Goal: Task Accomplishment & Management: Complete application form

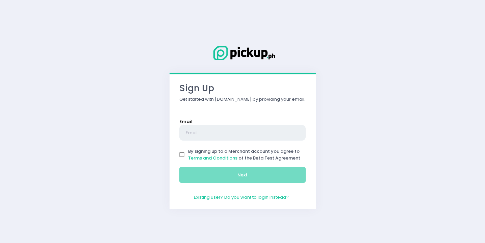
click at [267, 129] on input "text" at bounding box center [243, 133] width 127 height 16
type input "[DOMAIN_NAME][EMAIL_ADDRESS][DOMAIN_NAME]"
click at [180, 158] on input "By signing up to a Merchant account you agree to Terms and Conditions of the Be…" at bounding box center [182, 154] width 13 height 13
checkbox input "true"
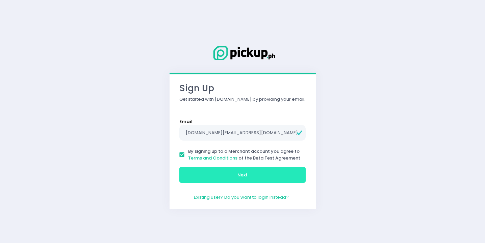
click at [198, 175] on button "Next" at bounding box center [243, 175] width 127 height 16
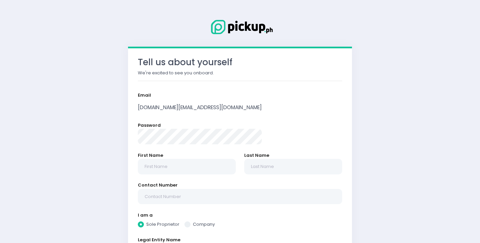
radio input "true"
click at [212, 176] on div "First Name" at bounding box center [187, 167] width 106 height 30
click at [210, 173] on input "text" at bounding box center [187, 167] width 98 height 16
type input "K"
radio input "true"
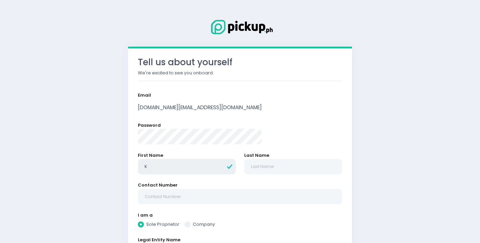
type input "Ki"
radio input "true"
type input "Kir"
radio input "true"
type input "Kirs"
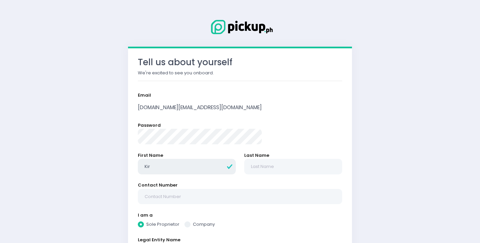
radio input "true"
type input "[PERSON_NAME]"
radio input "true"
type input "Kirshi"
radio input "true"
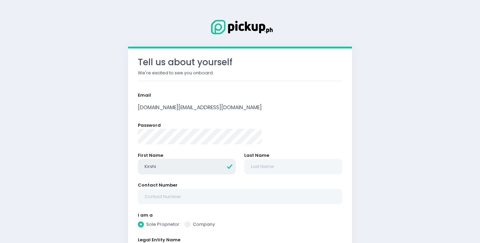
type input "Kirshia"
radio input "true"
type input "Kirshia"
radio input "true"
click at [200, 169] on input "Kirshia" at bounding box center [187, 167] width 98 height 16
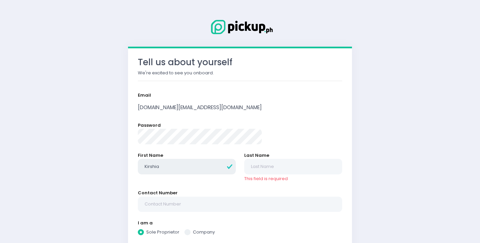
type input "Kirshia"
radio input "true"
type input "Kirshia M"
radio input "true"
type input "[PERSON_NAME]"
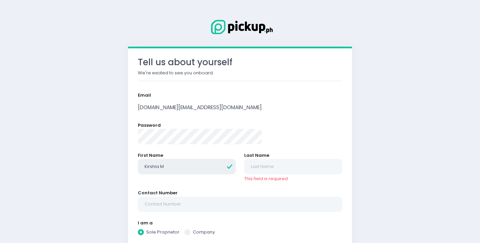
radio input "true"
type input "Kirshia May"
radio input "true"
type input "Kirshia May"
radio input "true"
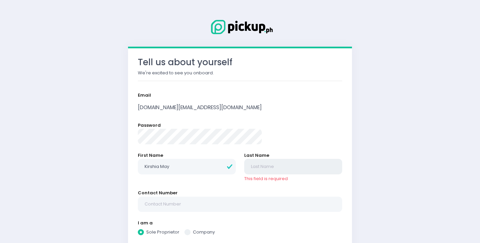
type input "D"
radio input "true"
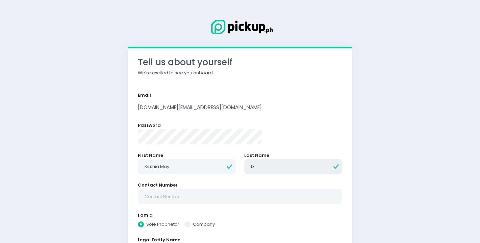
type input "De"
radio input "true"
type input "Deg"
radio input "true"
type input "Degl"
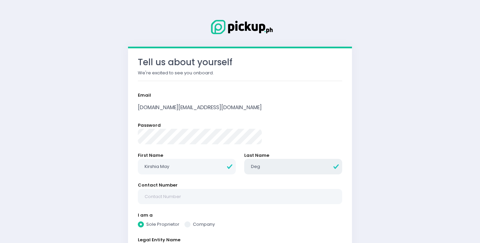
radio input "true"
type input "Degli"
radio input "true"
type input "Deglis"
radio input "true"
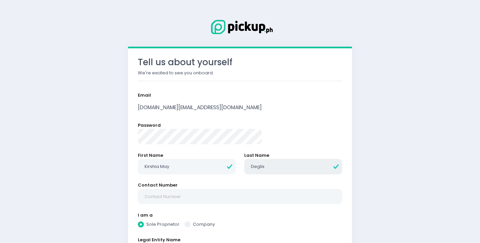
type input "Degliso"
radio input "true"
type input "Deglison"
radio input "true"
type input "Deglison"
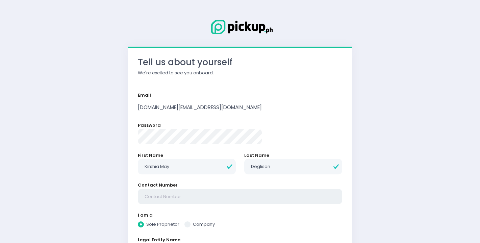
radio input "true"
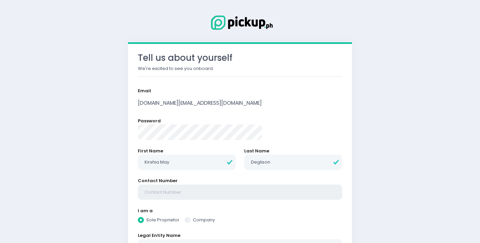
scroll to position [7, 0]
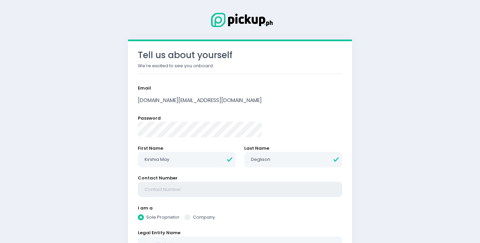
type input "0"
radio input "true"
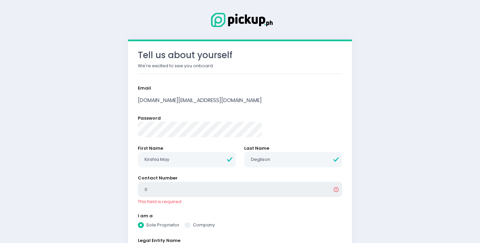
type input "09"
radio input "true"
type input "090"
radio input "true"
type input "0905"
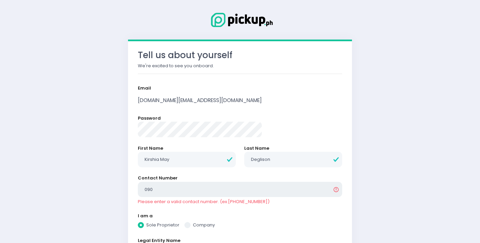
radio input "true"
type input "09053"
radio input "true"
type input "090538"
radio input "true"
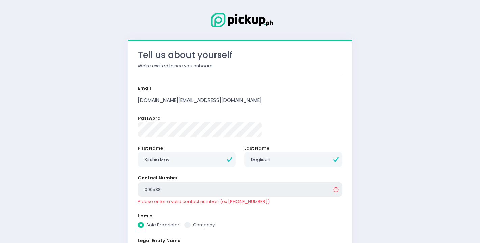
type input "0905382"
radio input "true"
type input "09053821"
radio input "true"
type input "090538216"
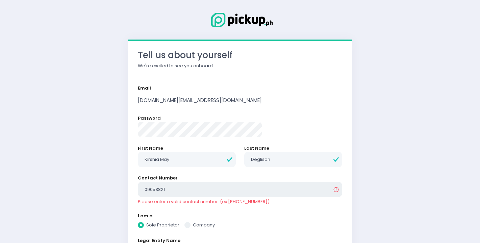
radio input "true"
type input "0905382164"
radio input "true"
type input "09053821646"
radio input "true"
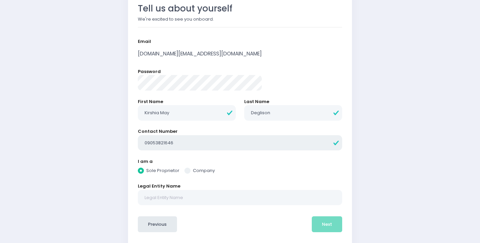
scroll to position [70, 0]
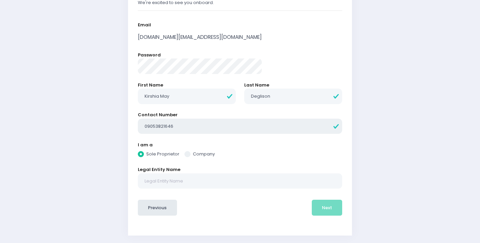
type input "09053821646"
click at [213, 184] on input "text" at bounding box center [240, 181] width 205 height 16
radio input "true"
type input "K"
radio input "true"
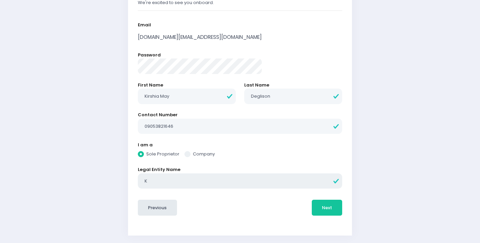
type input "KS"
radio input "true"
type input "KSE"
radio input "true"
type input "KSEA"
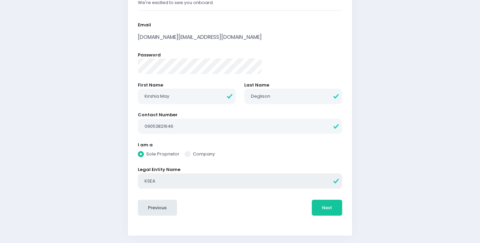
radio input "true"
type input "KSEAF"
radio input "true"
type input "KSEAFI"
radio input "true"
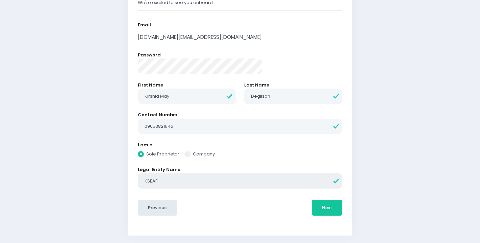
type input "KSEAF"
radio input "true"
type input "KSEAFI"
radio input "true"
type input "KSEAF"
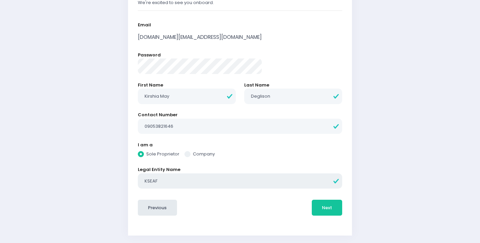
radio input "true"
type input "KSEAFO"
radio input "true"
type input "KSEAFOO"
radio input "true"
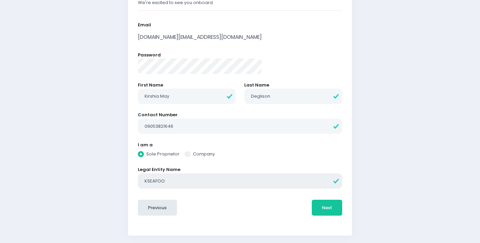
type input "KSEAFOOD"
radio input "true"
type input "KSEAFOODS"
radio input "true"
type input "KSEAFOODS"
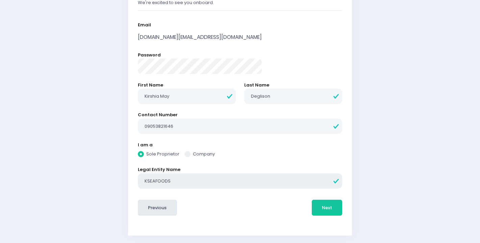
radio input "true"
type input "KSEAFOODS D"
radio input "true"
type input "KSEAFOODS DA"
radio input "true"
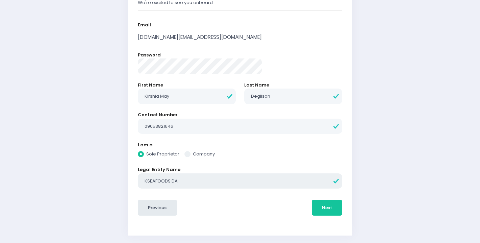
type input "KSEAFOODS DAM"
radio input "true"
type input "KSEAFOODS DAMP"
radio input "true"
type input "KSEAFOODS DAMPA"
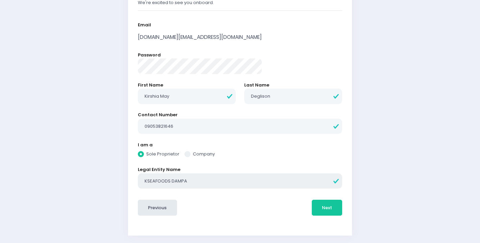
radio input "true"
type input "KSEAFOODS DAMPA"
radio input "true"
type input "KSEAFOODS DAMPA T"
radio input "true"
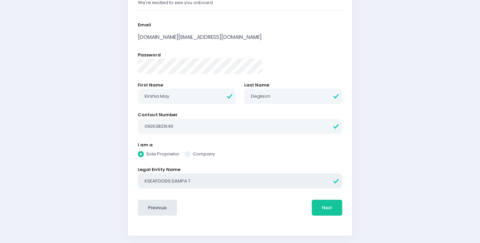
type input "KSEAFOODS DAMPA TO"
radio input "true"
type input "KSEAFOODS DAMPA TO"
radio input "true"
type input "KSEAFOODS DAMPA TO G"
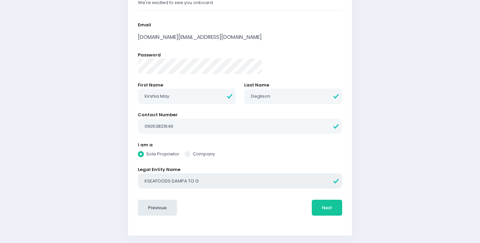
radio input "true"
type input "KSEAFOODS DAMPA TO GO"
radio input "true"
type input "T"
radio input "true"
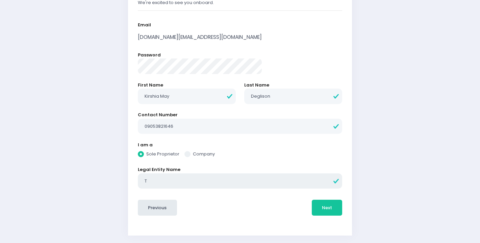
type input "Th"
radio input "true"
type input "The"
radio input "true"
type input "The"
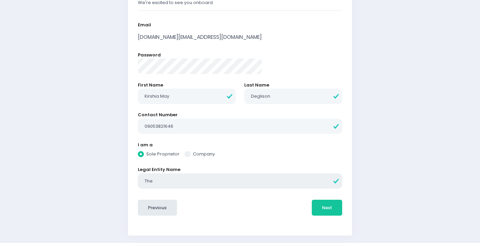
radio input "true"
type input "The K"
radio input "true"
type input "The KS"
radio input "true"
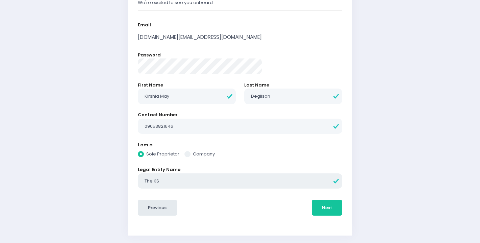
type input "The KSe"
radio input "true"
type input "The KSea"
radio input "true"
type input "The KSeaf"
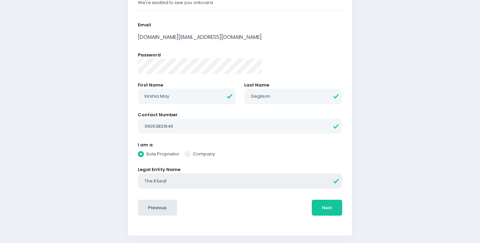
radio input "true"
type input "The KSeafo"
radio input "true"
type input "The KSeafoo"
radio input "true"
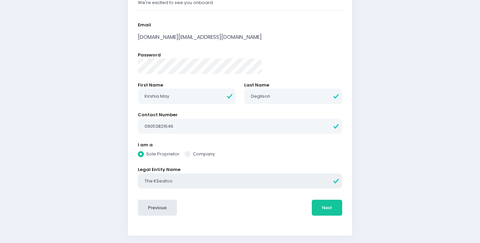
type input "The KSeafood"
radio input "true"
type input "The KSeafoods"
radio input "true"
type input "The KSeafoods"
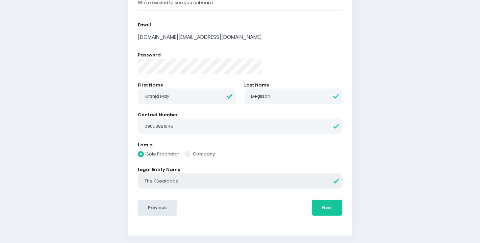
radio input "true"
type input "The KSeafoods M"
radio input "true"
type input "The KSeafoods Ma"
radio input "true"
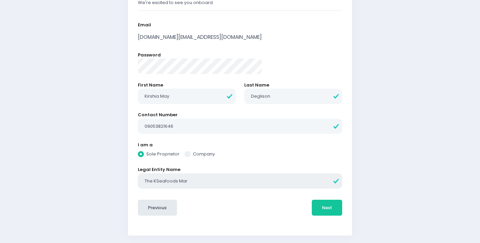
type input "The KSeafoods Mark"
radio input "true"
type input "The KSeafoods Market"
radio input "true"
type input "The KSeafoods Market"
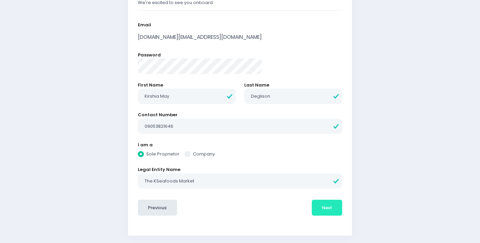
click at [312, 203] on button "Next" at bounding box center [327, 208] width 31 height 16
radio input "true"
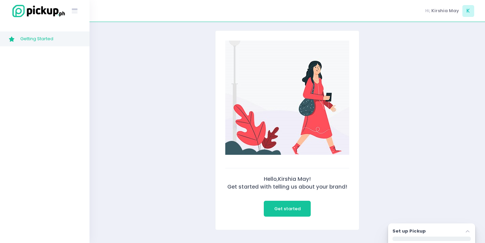
click at [68, 1] on div "Stockholm-icons / Text / Menu Created with Sketch." at bounding box center [45, 11] width 90 height 22
click at [74, 13] on icon at bounding box center [75, 11] width 6 height 3
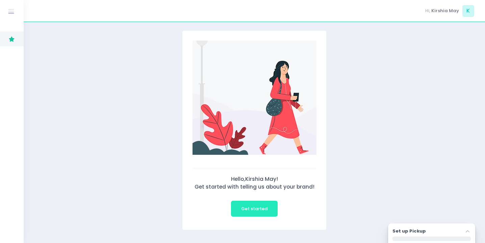
click at [266, 205] on button "Get started" at bounding box center [254, 209] width 47 height 16
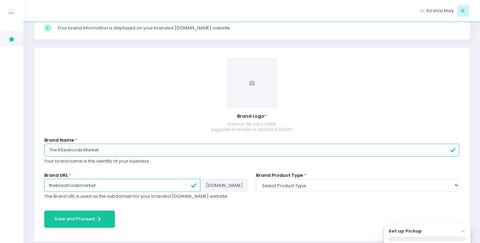
scroll to position [68, 0]
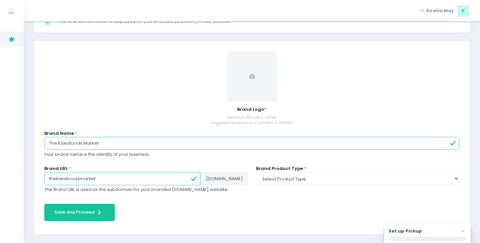
click at [198, 133] on div "Brand Name * The KSeafoods Market Your brand name is the identity of your busin…" at bounding box center [252, 144] width 416 height 28
click at [199, 147] on input "The KSeafoods Market" at bounding box center [252, 143] width 416 height 13
click at [173, 175] on input "thekseafoodsmarket" at bounding box center [122, 178] width 156 height 13
click at [160, 142] on input "The KSeafoods Market" at bounding box center [252, 143] width 416 height 13
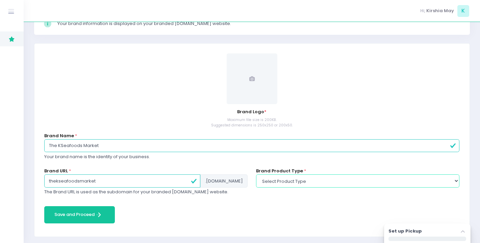
click at [329, 183] on select "Select product type food non-food" at bounding box center [358, 180] width 204 height 13
select select "food"
click at [256, 174] on select "Select product type food non-food" at bounding box center [358, 180] width 204 height 13
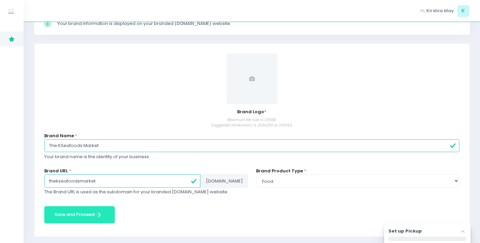
click at [98, 216] on icon "submit" at bounding box center [99, 215] width 3 height 4
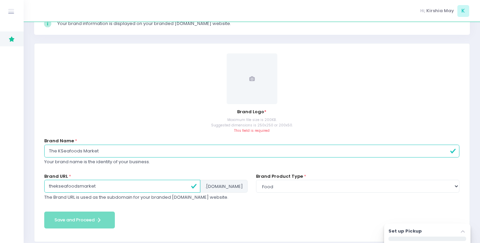
click at [263, 97] on span at bounding box center [252, 78] width 51 height 51
click at [81, 150] on input "The KSeafoods Market" at bounding box center [252, 151] width 416 height 13
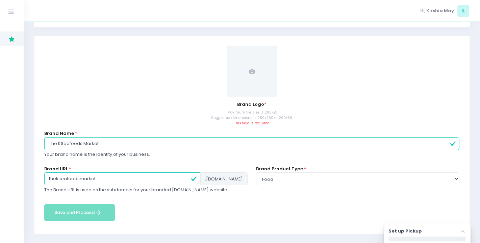
scroll to position [71, 0]
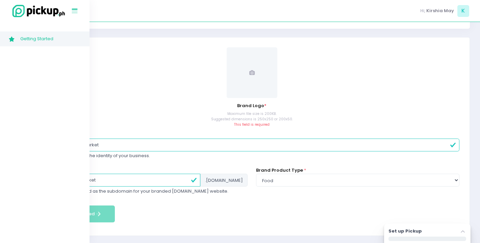
click at [74, 11] on icon at bounding box center [75, 11] width 6 height 3
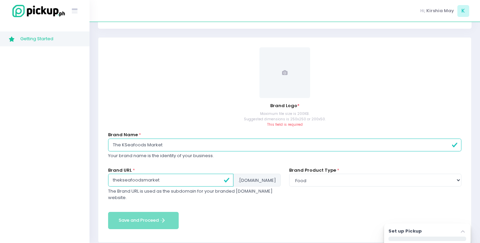
click at [295, 97] on span at bounding box center [285, 72] width 51 height 51
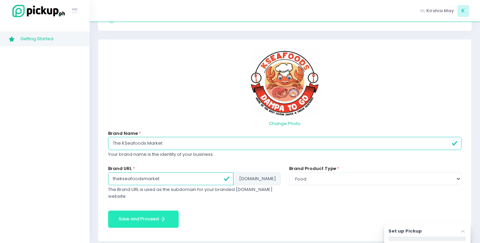
click at [148, 213] on button "Save and Proceed Save and Proceed Created with Sketch." at bounding box center [143, 219] width 71 height 17
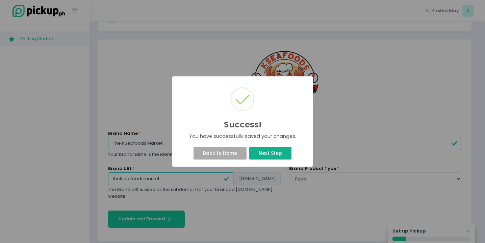
click at [263, 153] on button "Next Step" at bounding box center [270, 153] width 42 height 13
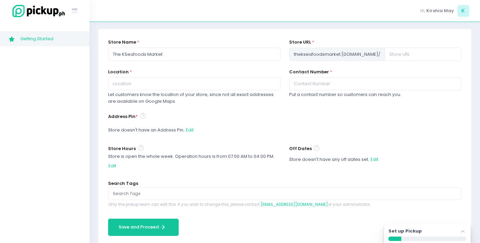
scroll to position [81, 0]
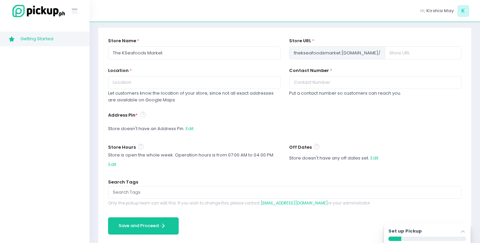
click at [240, 190] on input "text" at bounding box center [285, 192] width 344 height 7
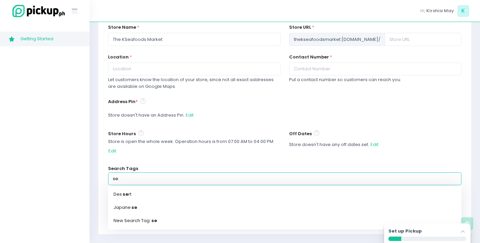
scroll to position [95, 0]
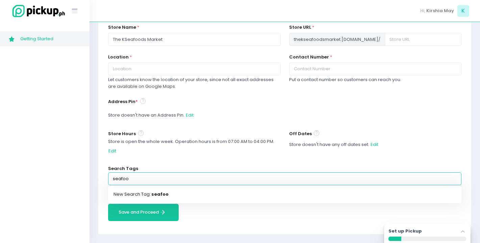
type input "seafood"
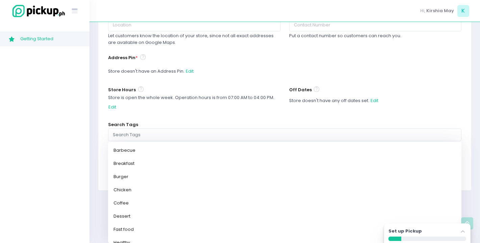
click at [225, 120] on div "Store Hours Store is open the whole week. Operation hours is from 07:00 AM to 0…" at bounding box center [194, 104] width 181 height 36
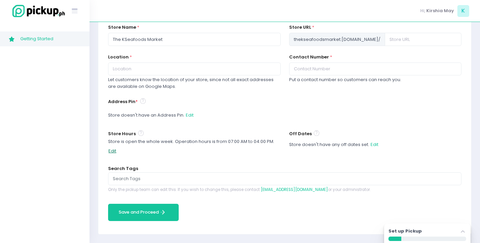
click at [107, 150] on div "Store Hours Store is open the whole week. Operation hours is from 07:00 AM to 0…" at bounding box center [194, 147] width 181 height 36
click at [111, 151] on button "Edit" at bounding box center [112, 151] width 8 height 13
select select "07:00"
select select "16:00"
select select "07:00"
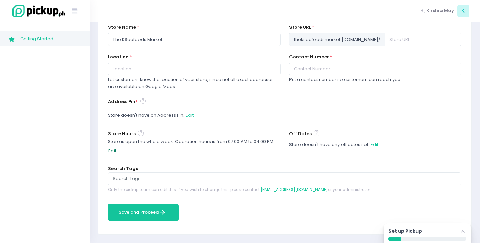
select select "16:00"
select select "07:00"
select select "16:00"
select select "07:00"
select select "16:00"
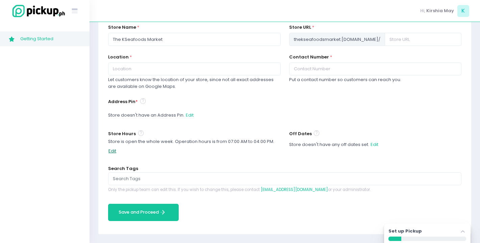
select select "07:00"
select select "16:00"
select select "07:00"
select select "16:00"
select select "07:00"
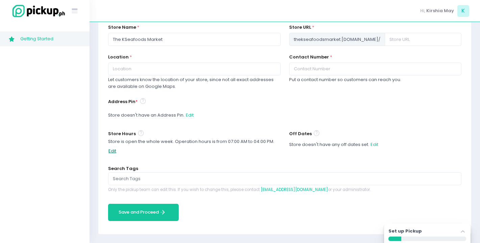
select select "16:00"
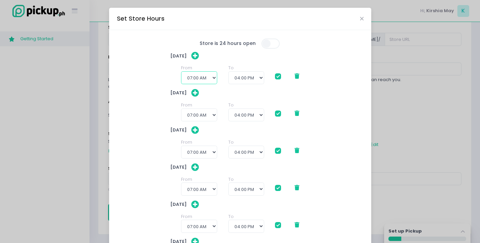
click at [207, 79] on select "12:00 AM 12:30 AM 01:00 AM 01:30 AM 02:00 AM 02:30 AM 03:00 AM 03:30 AM 04:00 A…" at bounding box center [199, 77] width 36 height 13
click at [181, 71] on select "12:00 AM 12:30 AM 01:00 AM 01:30 AM 02:00 AM 02:30 AM 03:00 AM 03:30 AM 04:00 A…" at bounding box center [199, 77] width 36 height 13
click at [206, 77] on select "12:00 AM 12:30 AM 01:00 AM 01:30 AM 02:00 AM 02:30 AM 03:00 AM 03:30 AM 04:00 A…" at bounding box center [199, 77] width 36 height 13
click at [187, 71] on div "From 12:00 AM 12:30 AM 01:00 AM 01:30 AM 02:00 AM 02:30 AM 03:00 AM 03:30 AM 04…" at bounding box center [199, 75] width 36 height 20
click at [189, 75] on select "12:00 AM 12:30 AM 01:00 AM 01:30 AM 02:00 AM 02:30 AM 03:00 AM 03:30 AM 04:00 A…" at bounding box center [199, 77] width 36 height 13
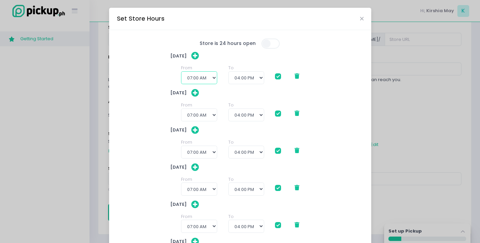
select select "10:00"
click at [181, 71] on select "12:00 AM 12:30 AM 01:00 AM 01:30 AM 02:00 AM 02:30 AM 03:00 AM 03:30 AM 04:00 A…" at bounding box center [199, 77] width 36 height 13
checkbox input "true"
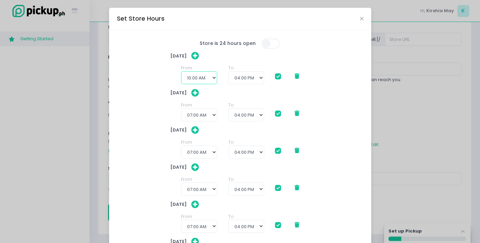
checkbox input "true"
click at [234, 79] on select "11:00 AM 11:30 AM 12:00 PM 12:30 PM 01:00 PM 01:30 PM 02:00 PM 02:30 PM 03:00 P…" at bounding box center [247, 77] width 36 height 13
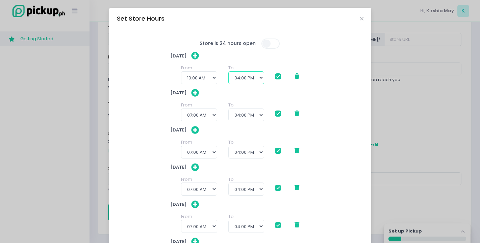
select select "12:00"
click at [229, 71] on select "11:00 AM 11:30 AM 12:00 PM 12:30 PM 01:00 PM 01:30 PM 02:00 PM 02:30 PM 03:00 P…" at bounding box center [247, 77] width 36 height 13
checkbox input "true"
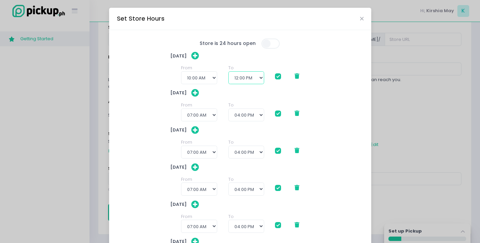
checkbox input "true"
click at [194, 116] on select "12:00 AM 12:30 AM 01:00 AM 01:30 AM 02:00 AM 02:30 AM 03:00 AM 03:30 AM 04:00 A…" at bounding box center [199, 115] width 36 height 13
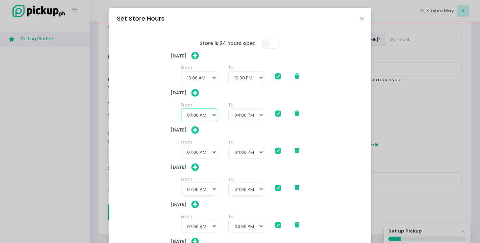
select select "09:00"
click at [181, 109] on select "12:00 AM 12:30 AM 01:00 AM 01:30 AM 02:00 AM 02:30 AM 03:00 AM 03:30 AM 04:00 A…" at bounding box center [199, 115] width 36 height 13
checkbox input "true"
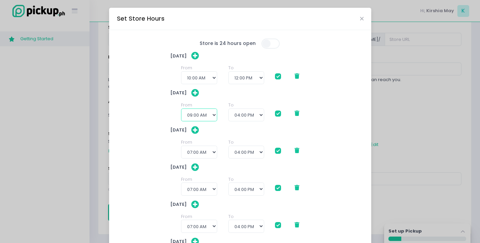
checkbox input "true"
click at [229, 110] on select "08:00 AM 08:30 AM 09:00 AM 09:30 AM 10:00 AM 10:30 AM 11:00 AM 11:30 AM 12:00 P…" at bounding box center [247, 115] width 36 height 13
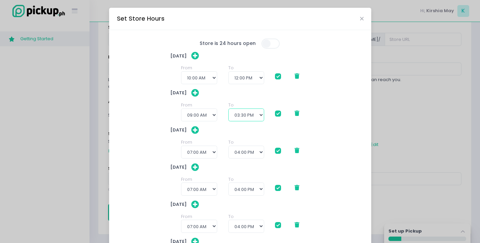
click at [229, 109] on select "10:00 AM 10:30 AM 11:00 AM 11:30 AM 12:00 PM 12:30 PM 01:00 PM 01:30 PM 02:00 P…" at bounding box center [247, 115] width 36 height 13
click at [238, 116] on select "10:00 AM 10:30 AM 11:00 AM 11:30 AM 12:00 PM 12:30 PM 01:00 PM 01:30 PM 02:00 P…" at bounding box center [247, 115] width 36 height 13
click at [229, 109] on select "10:00 AM 10:30 AM 11:00 AM 11:30 AM 12:00 PM 12:30 PM 01:00 PM 01:30 PM 02:00 P…" at bounding box center [247, 115] width 36 height 13
click at [211, 149] on select "12:00 AM 12:30 AM 01:00 AM 01:30 AM 02:00 AM 02:30 AM 03:00 AM 03:30 AM 04:00 A…" at bounding box center [199, 152] width 36 height 13
click at [181, 146] on select "12:00 AM 12:30 AM 01:00 AM 01:30 AM 02:00 AM 02:30 AM 03:00 AM 03:30 AM 04:00 A…" at bounding box center [199, 152] width 36 height 13
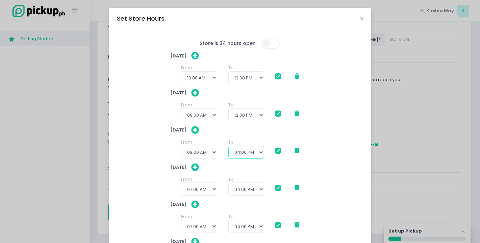
click at [251, 151] on select "10:00 AM 10:30 AM 11:00 AM 11:30 AM 12:00 PM 12:30 PM 01:00 PM 01:30 PM 02:00 P…" at bounding box center [247, 152] width 36 height 13
click at [229, 146] on select "10:00 AM 10:30 AM 11:00 AM 11:30 AM 12:00 PM 12:30 PM 01:00 PM 01:30 PM 02:00 P…" at bounding box center [247, 152] width 36 height 13
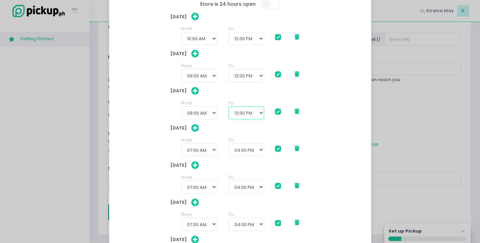
scroll to position [39, 0]
click at [295, 73] on icon at bounding box center [297, 74] width 5 height 5
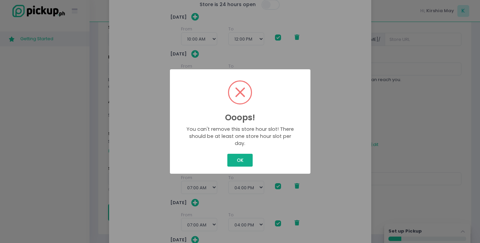
click at [246, 158] on button "OK" at bounding box center [240, 160] width 25 height 13
click at [246, 158] on div "Ooops! × You can't remove this store hour slot! There should be at least one st…" at bounding box center [240, 121] width 141 height 104
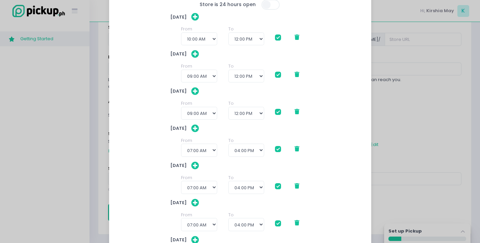
click at [276, 76] on span at bounding box center [278, 75] width 6 height 6
click at [284, 76] on input "checkbox" at bounding box center [286, 73] width 4 height 4
click at [277, 112] on span at bounding box center [278, 112] width 6 height 6
click at [284, 112] on input "checkbox" at bounding box center [286, 111] width 4 height 4
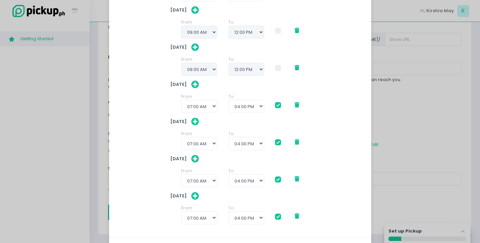
scroll to position [114, 0]
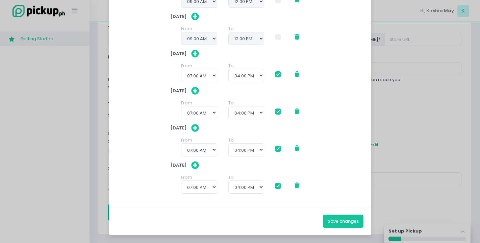
click at [279, 72] on div at bounding box center [279, 72] width 8 height 3
click at [277, 76] on span at bounding box center [278, 74] width 6 height 6
click at [284, 75] on input "checkbox" at bounding box center [286, 73] width 4 height 4
click at [275, 114] on span at bounding box center [278, 112] width 6 height 6
click at [284, 113] on input "checkbox" at bounding box center [286, 110] width 4 height 4
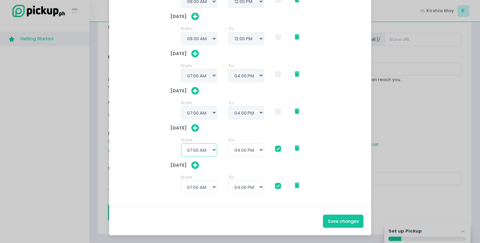
click at [205, 146] on select "12:00 AM 12:30 AM 01:00 AM 01:30 AM 02:00 AM 02:30 AM 03:00 AM 03:30 AM 04:00 A…" at bounding box center [199, 149] width 36 height 13
click at [181, 143] on select "12:00 AM 12:30 AM 01:00 AM 01:30 AM 02:00 AM 02:30 AM 03:00 AM 03:30 AM 04:00 A…" at bounding box center [199, 149] width 36 height 13
click at [247, 155] on select "10:00 AM 10:30 AM 11:00 AM 11:30 AM 12:00 PM 12:30 PM 01:00 PM 01:30 PM 02:00 P…" at bounding box center [247, 149] width 36 height 13
click at [229, 143] on select "10:00 AM 10:30 AM 11:00 AM 11:30 AM 12:00 PM 12:30 PM 01:00 PM 01:30 PM 02:00 P…" at bounding box center [247, 149] width 36 height 13
click at [194, 188] on select "12:00 AM 12:30 AM 01:00 AM 01:30 AM 02:00 AM 02:30 AM 03:00 AM 03:30 AM 04:00 A…" at bounding box center [199, 187] width 36 height 13
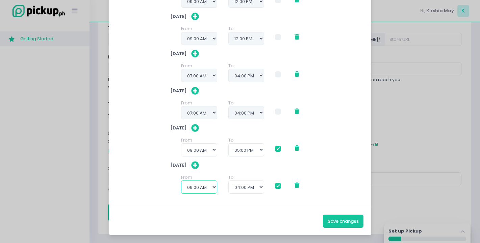
click at [181, 181] on select "12:00 AM 12:30 AM 01:00 AM 01:30 AM 02:00 AM 02:30 AM 03:00 AM 03:30 AM 04:00 A…" at bounding box center [199, 187] width 36 height 13
click at [251, 193] on div "From 12:00 AM 12:30 AM 01:00 AM 01:30 AM 02:00 AM 02:30 AM 03:00 AM 03:30 AM 04…" at bounding box center [240, 186] width 140 height 25
click at [249, 189] on select "10:00 AM 10:30 AM 11:00 AM 11:30 AM 12:00 PM 12:30 PM 01:00 PM 01:30 PM 02:00 P…" at bounding box center [247, 187] width 36 height 13
click at [229, 181] on select "10:00 AM 10:30 AM 11:00 AM 11:30 AM 12:00 PM 12:30 PM 01:00 PM 01:30 PM 02:00 P…" at bounding box center [247, 187] width 36 height 13
click at [249, 189] on select "10:00 AM 10:30 AM 11:00 AM 11:30 AM 12:00 PM 12:30 PM 01:00 PM 01:30 PM 02:00 P…" at bounding box center [247, 187] width 36 height 13
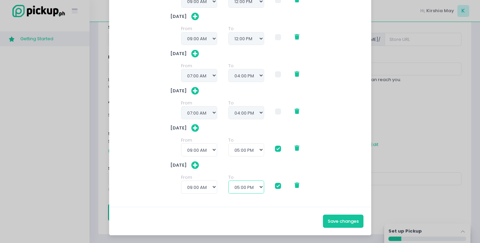
click at [229, 181] on select "10:00 AM 10:30 AM 11:00 AM 11:30 AM 12:00 PM 12:30 PM 01:00 PM 01:30 PM 02:00 P…" at bounding box center [247, 187] width 36 height 13
click at [334, 224] on button "Save changes" at bounding box center [343, 221] width 41 height 13
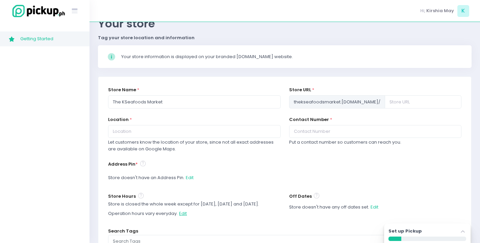
scroll to position [0, 0]
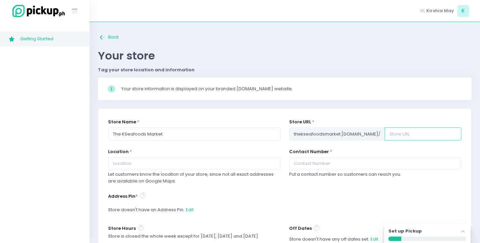
click at [385, 137] on input "text" at bounding box center [423, 133] width 77 height 13
click at [358, 133] on span "thekseafoodsmarket .[DOMAIN_NAME] /" at bounding box center [337, 133] width 96 height 13
click at [385, 136] on input "text" at bounding box center [423, 133] width 77 height 13
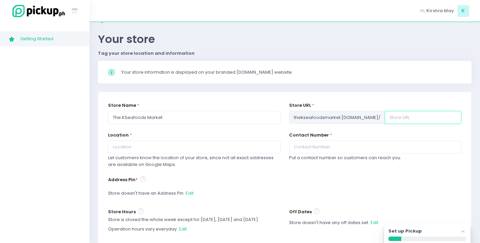
scroll to position [17, 0]
click at [178, 117] on input "The KSeafoods Market" at bounding box center [194, 117] width 172 height 13
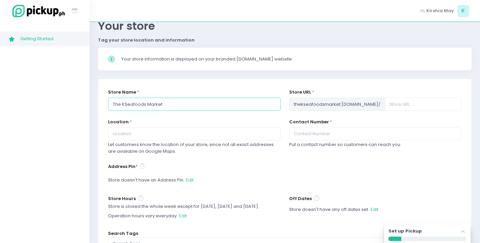
scroll to position [36, 0]
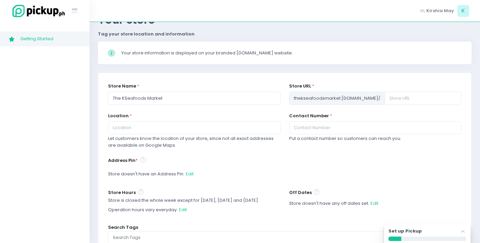
click at [178, 120] on div "Location * Let customers know the location of your store, since not all exact a…" at bounding box center [194, 131] width 172 height 36
click at [181, 129] on input "text" at bounding box center [194, 127] width 172 height 13
click at [225, 153] on div "Location * Makati Let customers know the location of your store, since not all …" at bounding box center [194, 135] width 181 height 44
click at [202, 128] on input "Makati" at bounding box center [194, 127] width 172 height 13
click at [240, 153] on div "Location * Makati Let customers know the location of your store, since not all …" at bounding box center [194, 135] width 181 height 44
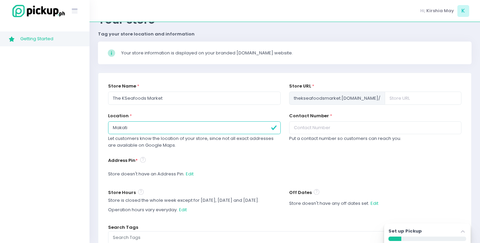
click at [225, 132] on input "Makati" at bounding box center [194, 127] width 172 height 13
click at [224, 127] on input "Makati" at bounding box center [194, 127] width 172 height 13
drag, startPoint x: 136, startPoint y: 125, endPoint x: 54, endPoint y: 127, distance: 82.2
click at [54, 128] on div "Stockholm-icons / Text / Menu Created with Sketch. Getting Started Created with…" at bounding box center [240, 133] width 480 height 338
click at [309, 134] on input "text" at bounding box center [375, 127] width 172 height 13
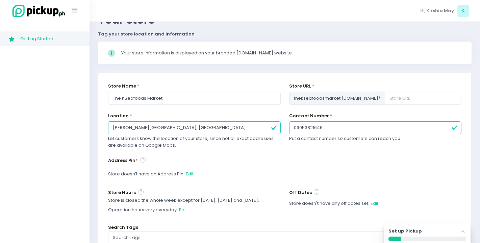
click at [335, 147] on div "Contact Number * [PHONE_NUMBER] Put a contact number so customers can reach you." at bounding box center [375, 135] width 181 height 44
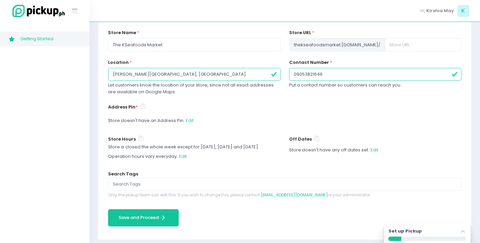
scroll to position [90, 0]
click at [186, 120] on button "Edit" at bounding box center [190, 120] width 8 height 13
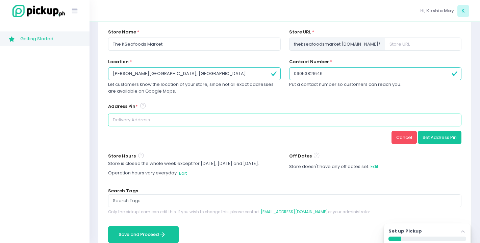
click at [186, 120] on input at bounding box center [285, 120] width 354 height 13
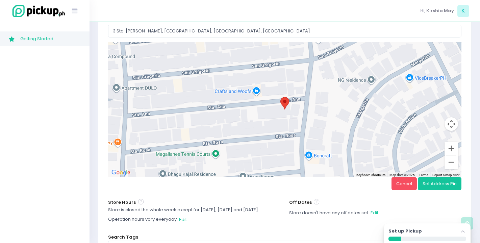
scroll to position [247, 0]
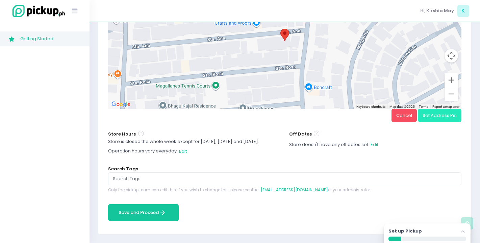
click at [439, 119] on button "Set Address Pin" at bounding box center [440, 115] width 44 height 13
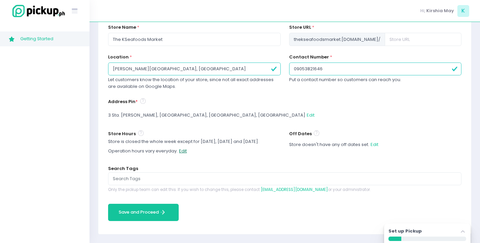
click at [186, 150] on button "Edit" at bounding box center [183, 151] width 8 height 13
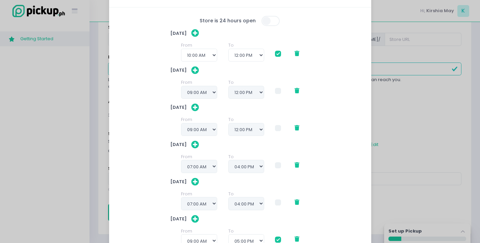
scroll to position [29, 0]
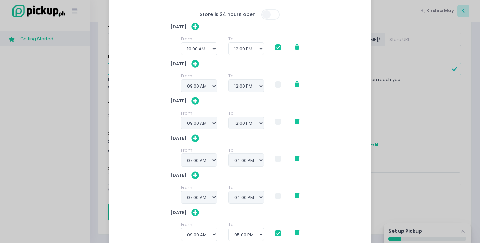
click at [276, 86] on span at bounding box center [278, 84] width 6 height 6
click at [284, 86] on input "checkbox" at bounding box center [286, 83] width 4 height 4
click at [276, 86] on span at bounding box center [278, 84] width 6 height 6
click at [284, 86] on input "checkbox" at bounding box center [286, 83] width 4 height 4
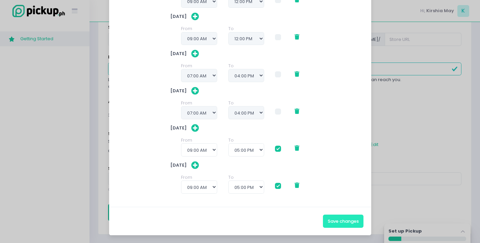
click at [349, 216] on button "Save changes" at bounding box center [343, 221] width 41 height 13
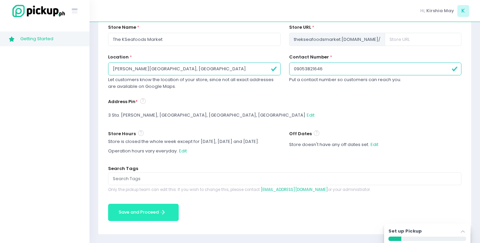
click at [144, 217] on button "Save and Proceed Save and Proceed Created with Sketch." at bounding box center [143, 212] width 71 height 17
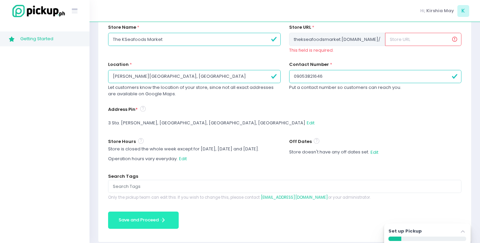
click at [163, 222] on icon "Save and Proceed Created with Sketch." at bounding box center [163, 220] width 8 height 8
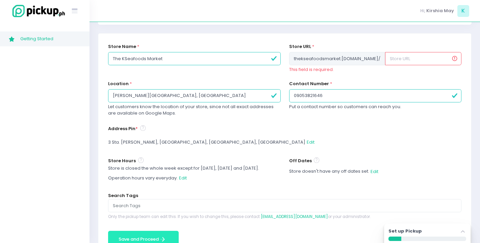
scroll to position [66, 0]
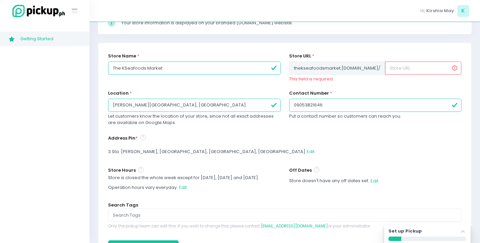
click at [409, 71] on input "text" at bounding box center [423, 68] width 76 height 13
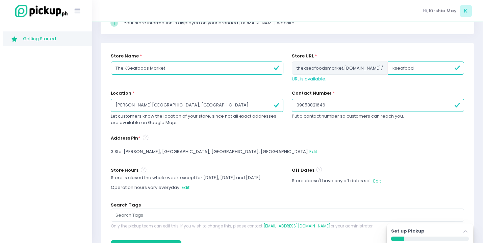
scroll to position [102, 0]
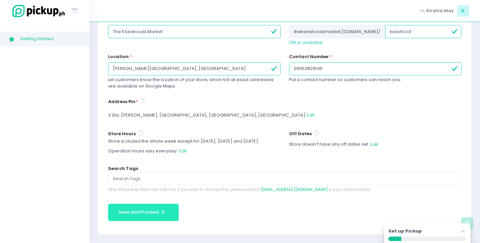
click at [155, 204] on button "Save and Proceed Save and Proceed Created with Sketch." at bounding box center [143, 212] width 71 height 17
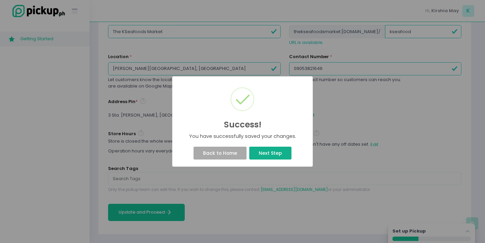
click at [273, 149] on button "Next Step" at bounding box center [270, 153] width 42 height 13
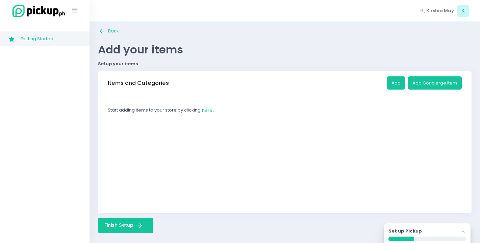
scroll to position [9, 0]
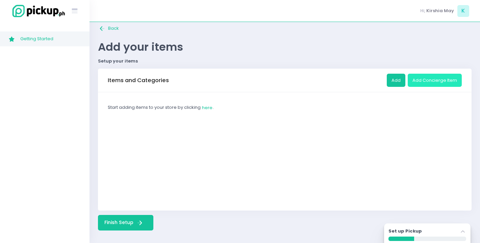
click at [423, 80] on button "Add Concierge Item" at bounding box center [435, 80] width 54 height 13
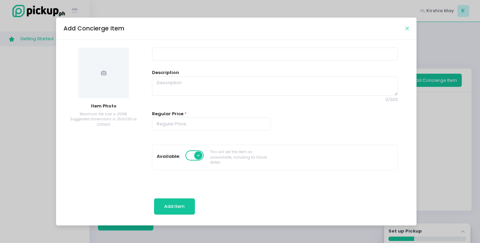
click at [406, 28] on icon "Close" at bounding box center [407, 28] width 3 height 5
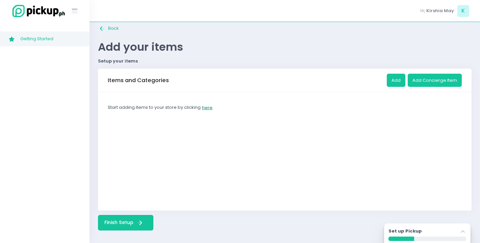
click at [208, 106] on button "here" at bounding box center [207, 107] width 11 height 13
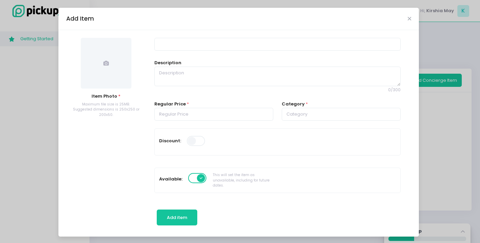
click at [190, 42] on input at bounding box center [277, 44] width 246 height 13
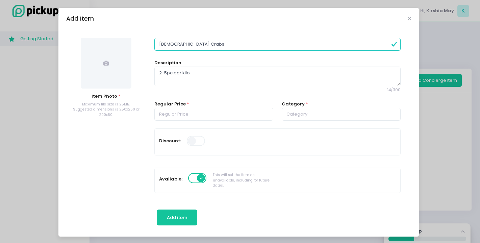
click at [177, 121] on div "Regular Price *" at bounding box center [213, 115] width 127 height 28
click at [174, 117] on input "number" at bounding box center [213, 114] width 119 height 13
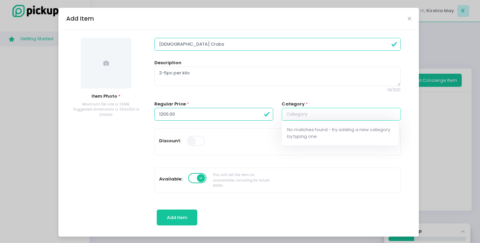
click at [286, 115] on input "text" at bounding box center [341, 114] width 119 height 13
click at [321, 128] on mark "Crab" at bounding box center [327, 130] width 12 height 7
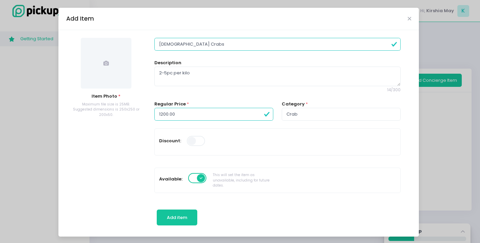
click at [315, 141] on div "Discount:" at bounding box center [277, 142] width 245 height 18
click at [189, 139] on span at bounding box center [196, 141] width 19 height 10
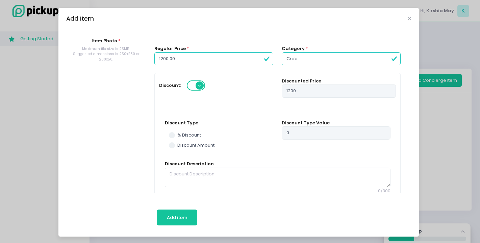
scroll to position [56, 0]
click at [193, 85] on span at bounding box center [196, 85] width 19 height 10
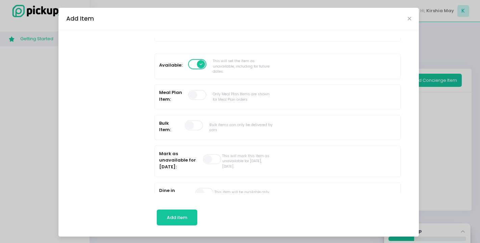
scroll to position [121, 0]
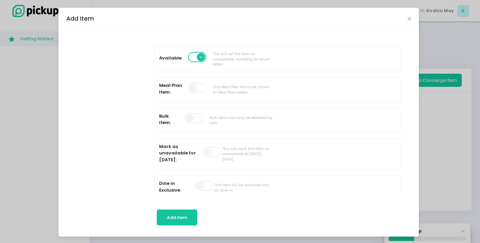
click at [190, 122] on span at bounding box center [194, 118] width 19 height 10
click at [189, 120] on span at bounding box center [194, 118] width 19 height 10
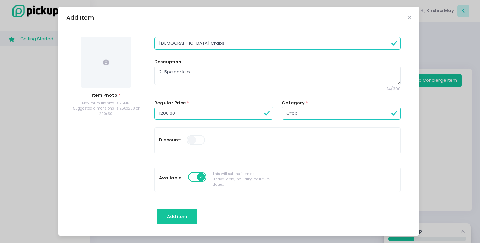
scroll to position [0, 0]
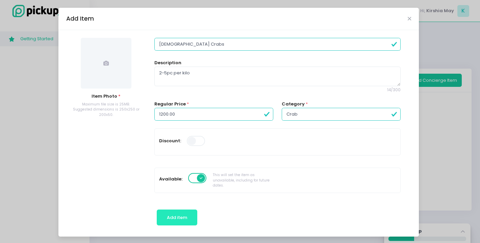
click at [175, 220] on span "Add item" at bounding box center [177, 217] width 20 height 6
click at [100, 56] on span at bounding box center [106, 63] width 51 height 51
click at [129, 66] on div at bounding box center [106, 63] width 80 height 51
click at [108, 56] on span at bounding box center [106, 63] width 51 height 51
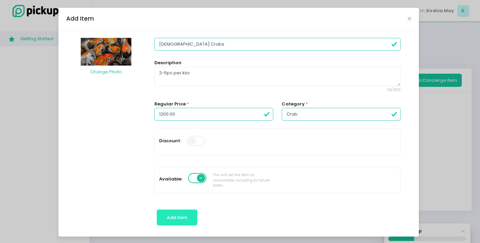
click at [180, 218] on span "Add item" at bounding box center [177, 217] width 20 height 6
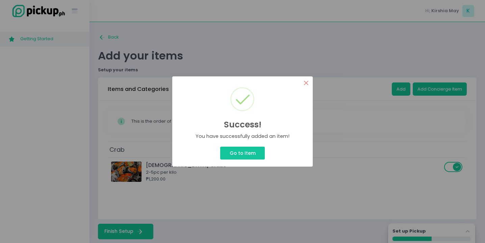
click at [306, 82] on button "×" at bounding box center [306, 82] width 13 height 13
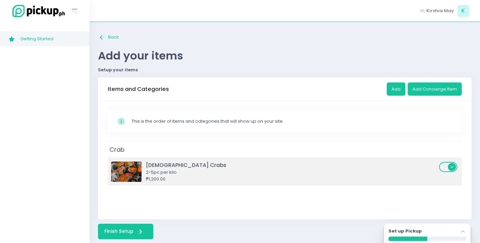
click at [234, 165] on div "[DEMOGRAPHIC_DATA] Crabs" at bounding box center [291, 165] width 291 height 8
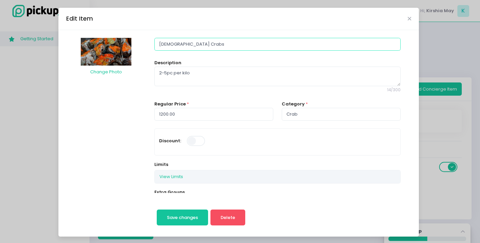
click at [157, 44] on input "[DEMOGRAPHIC_DATA] Crabs" at bounding box center [277, 44] width 246 height 13
click at [186, 214] on button "Save changes" at bounding box center [183, 218] width 52 height 16
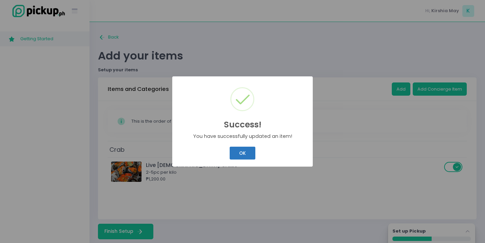
click at [243, 156] on div "Success! × You have successfully updated an item! OK Cancel" at bounding box center [242, 121] width 485 height 243
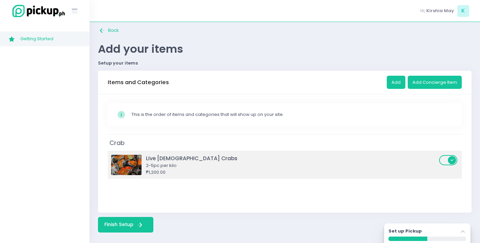
scroll to position [9, 0]
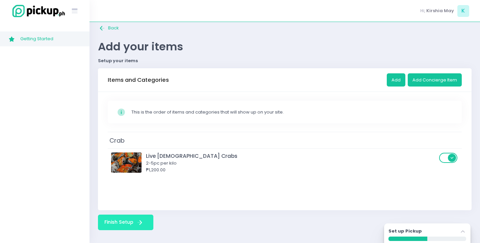
click at [132, 221] on button "Finish Setup Finish Setup Created with Sketch." at bounding box center [125, 223] width 55 height 16
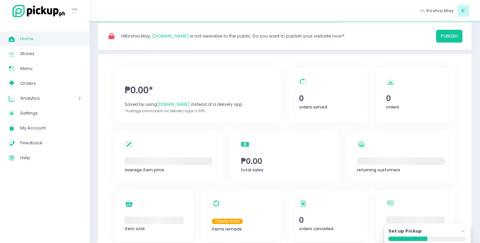
scroll to position [25, 0]
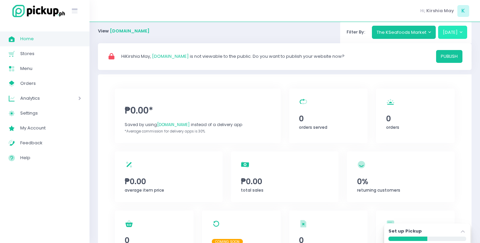
click at [460, 35] on button "[DATE]" at bounding box center [452, 32] width 29 height 13
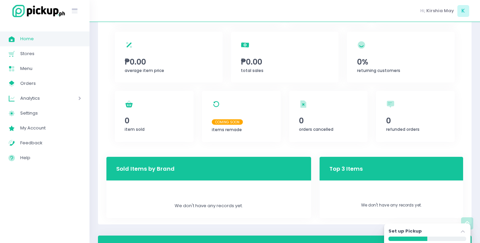
scroll to position [115, 0]
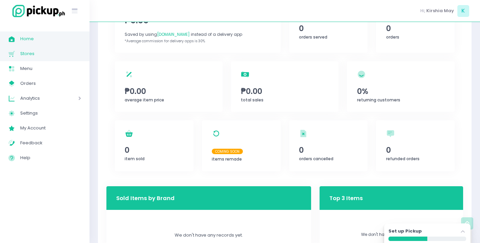
click at [49, 52] on span "Stores" at bounding box center [50, 53] width 61 height 9
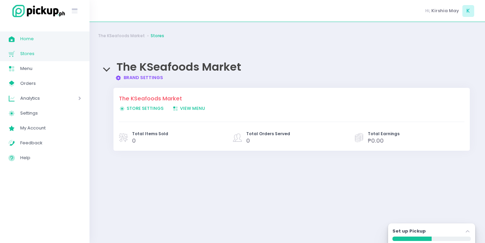
click at [51, 41] on span "Home" at bounding box center [50, 38] width 61 height 9
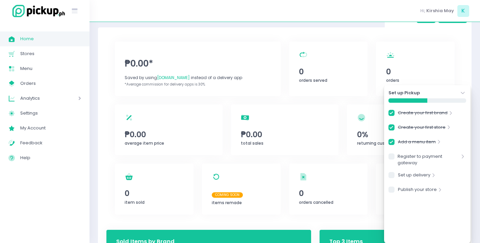
scroll to position [69, 0]
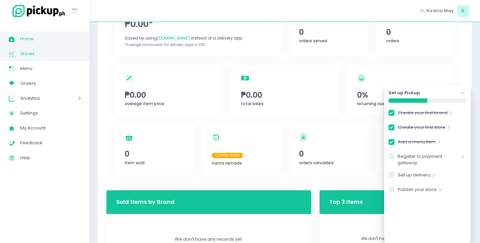
click at [68, 52] on span "Stores" at bounding box center [50, 53] width 61 height 9
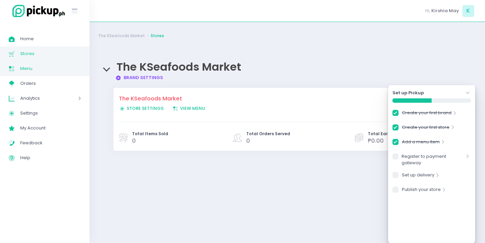
click at [62, 69] on span "Menu" at bounding box center [50, 68] width 61 height 9
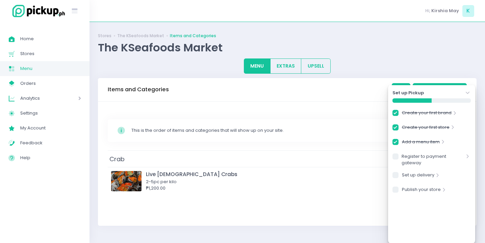
click at [469, 91] on icon "Stockholm-icons / Navigation / Angle-down Created with Sketch." at bounding box center [468, 93] width 7 height 7
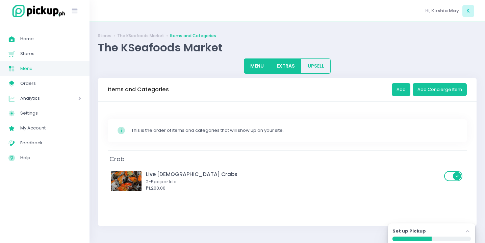
click at [292, 66] on button "EXTRAS" at bounding box center [285, 65] width 31 height 15
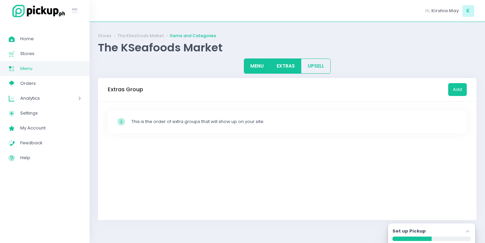
click at [265, 63] on button "MENU" at bounding box center [257, 65] width 27 height 15
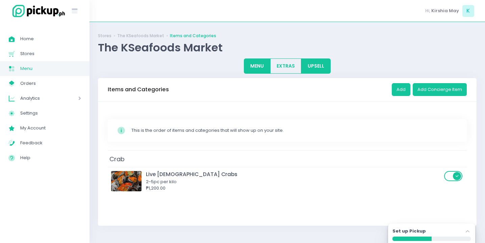
click at [309, 73] on button "UPSELL" at bounding box center [316, 65] width 30 height 15
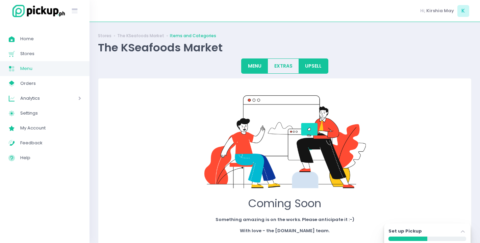
click at [246, 68] on button "MENU" at bounding box center [254, 65] width 27 height 15
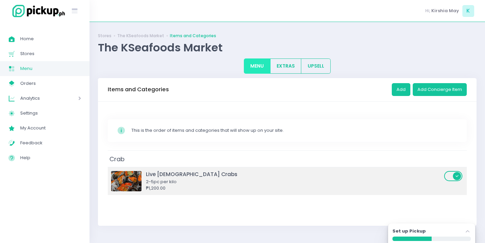
click at [266, 179] on div "2-5pc per kilo" at bounding box center [294, 181] width 296 height 7
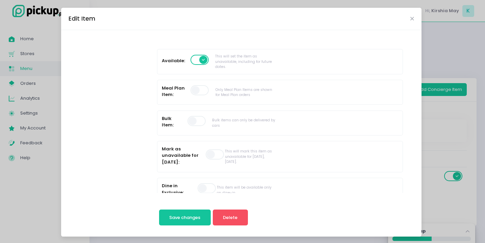
scroll to position [211, 0]
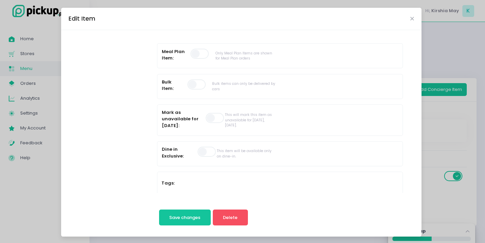
click at [215, 118] on span at bounding box center [215, 118] width 19 height 10
click at [324, 114] on span at bounding box center [332, 115] width 19 height 10
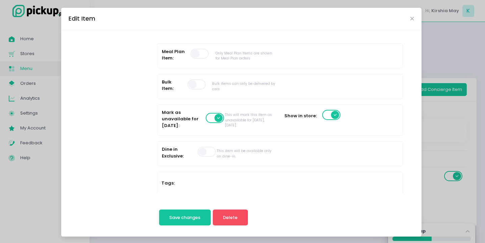
click at [324, 114] on span at bounding box center [332, 115] width 19 height 10
click at [208, 118] on span at bounding box center [215, 118] width 19 height 10
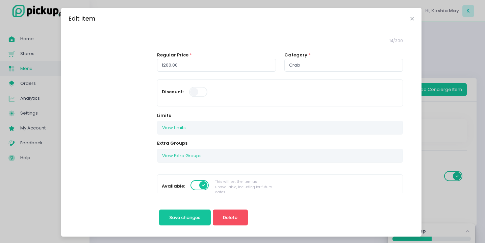
scroll to position [45, 0]
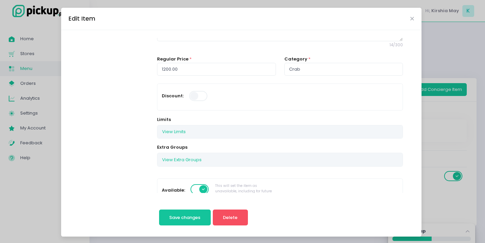
click at [204, 129] on div "View Limits" at bounding box center [280, 131] width 245 height 13
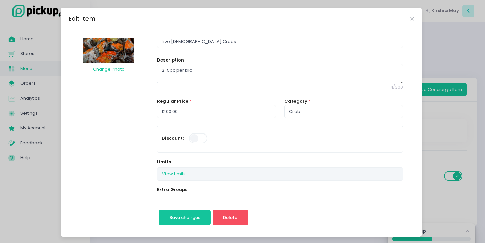
scroll to position [0, 0]
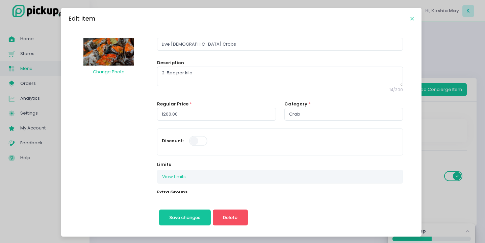
click at [411, 20] on icon "Close" at bounding box center [412, 18] width 3 height 5
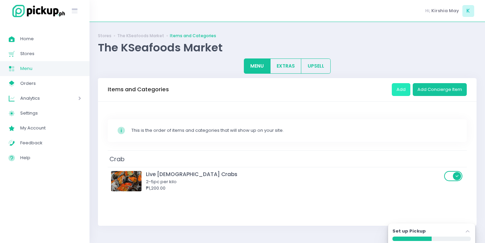
click at [397, 86] on button "Add" at bounding box center [401, 89] width 19 height 13
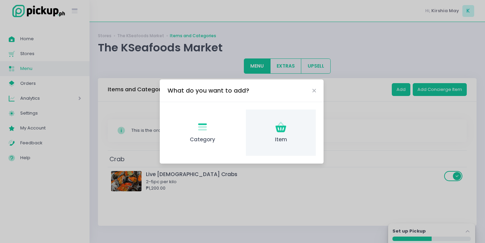
click at [287, 130] on icon "Item Created with Sketch." at bounding box center [281, 127] width 13 height 13
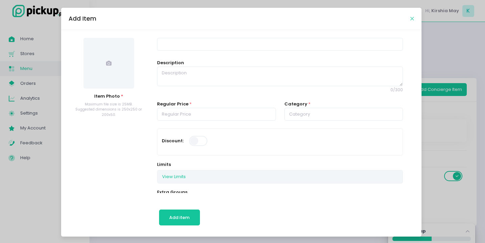
click at [411, 18] on icon "Close" at bounding box center [412, 18] width 3 height 5
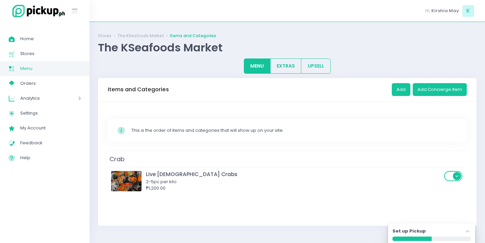
click at [32, 91] on div "Analytics Created with Sketch. Analytics" at bounding box center [45, 98] width 90 height 15
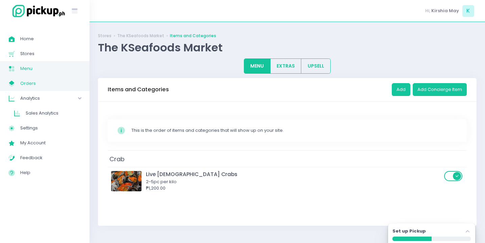
click at [32, 85] on span "Orders" at bounding box center [50, 83] width 61 height 9
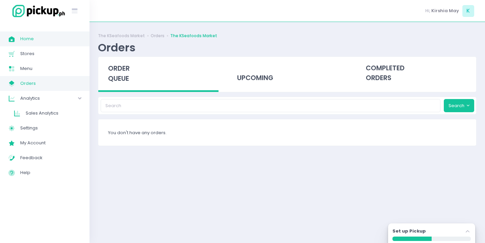
click at [39, 40] on span "Home" at bounding box center [50, 38] width 61 height 9
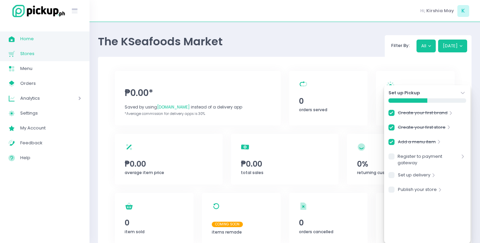
click at [40, 46] on link "Stores Created with Sketch. Stores" at bounding box center [45, 53] width 90 height 15
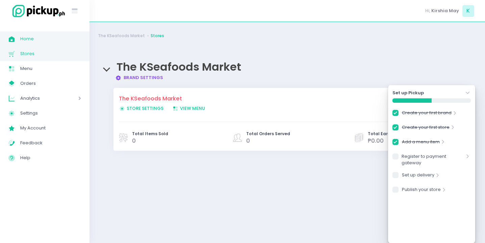
click at [40, 41] on span "Home" at bounding box center [50, 38] width 61 height 9
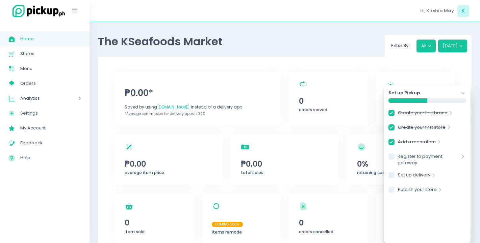
scroll to position [184, 0]
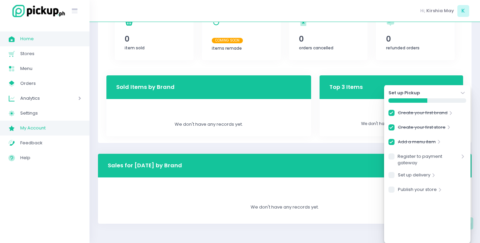
click at [37, 133] on link "My Account Created with Sketch. My Account" at bounding box center [45, 128] width 90 height 15
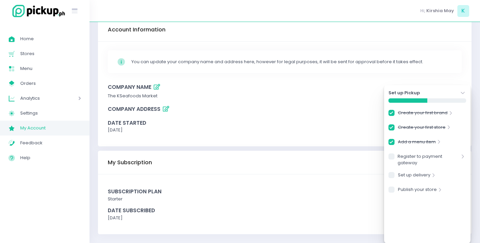
scroll to position [34, 0]
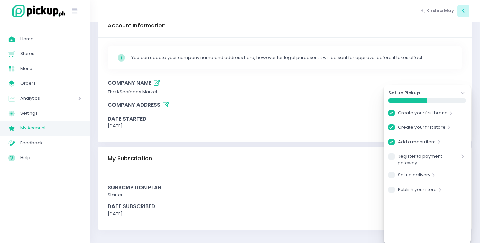
click at [462, 90] on icon "Stockholm-icons / Navigation / Angle-down Created with Sketch." at bounding box center [463, 93] width 7 height 7
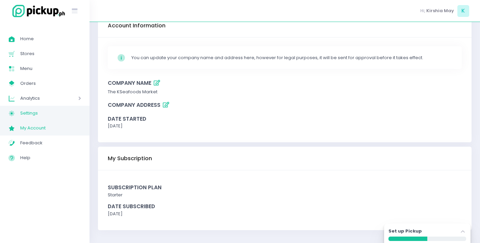
click at [39, 117] on span "Settings" at bounding box center [50, 113] width 61 height 9
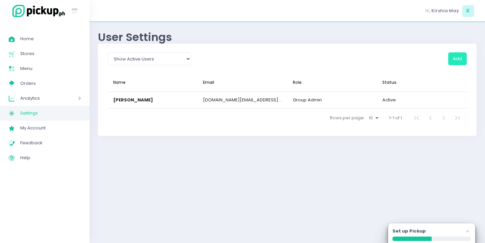
click at [454, 60] on button "Add" at bounding box center [458, 58] width 19 height 13
click at [160, 58] on select "Show All Show Active Users Show Inactive Users" at bounding box center [149, 58] width 83 height 13
click at [108, 52] on select "Show All Show Active Users Show Inactive Users" at bounding box center [149, 58] width 83 height 13
